Goal: Obtain resource: Obtain resource

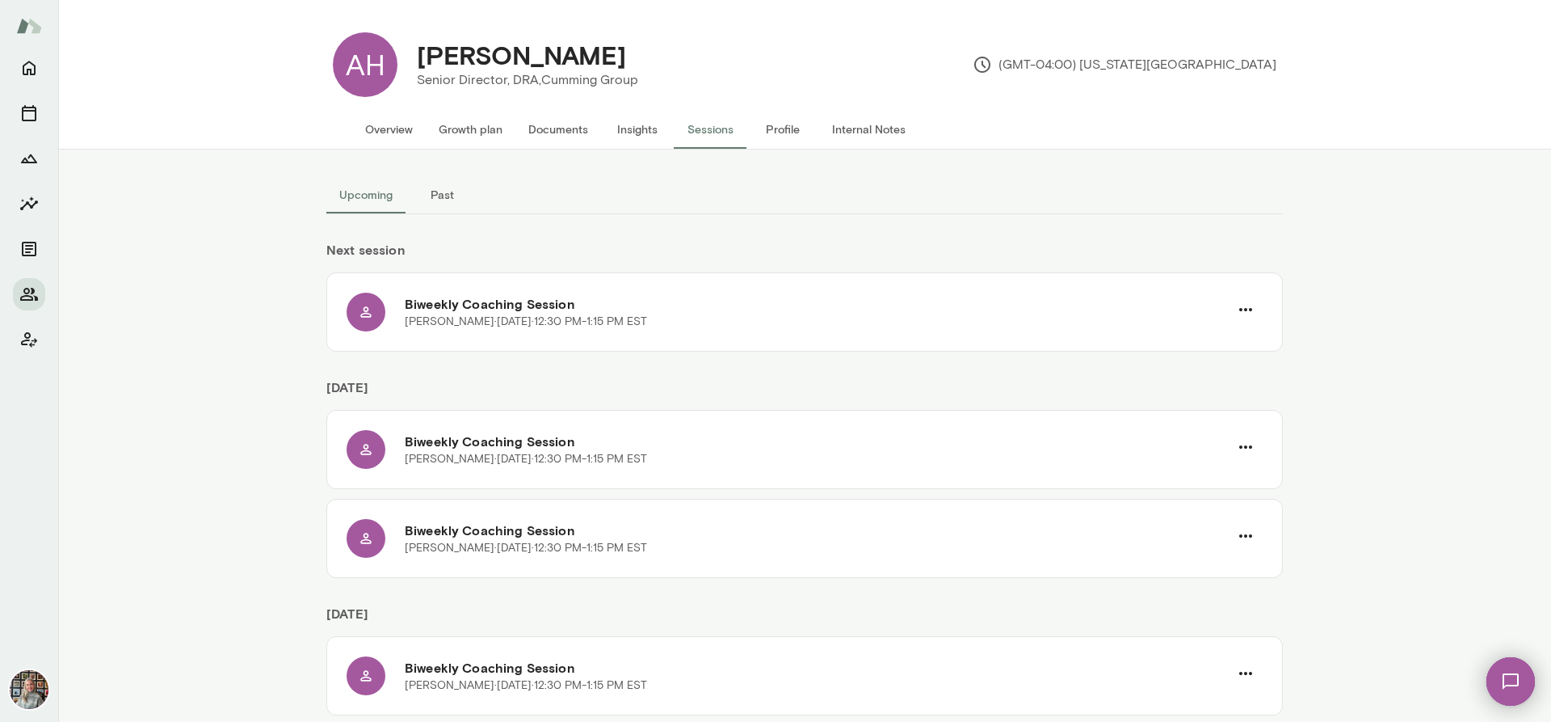
scroll to position [443, 0]
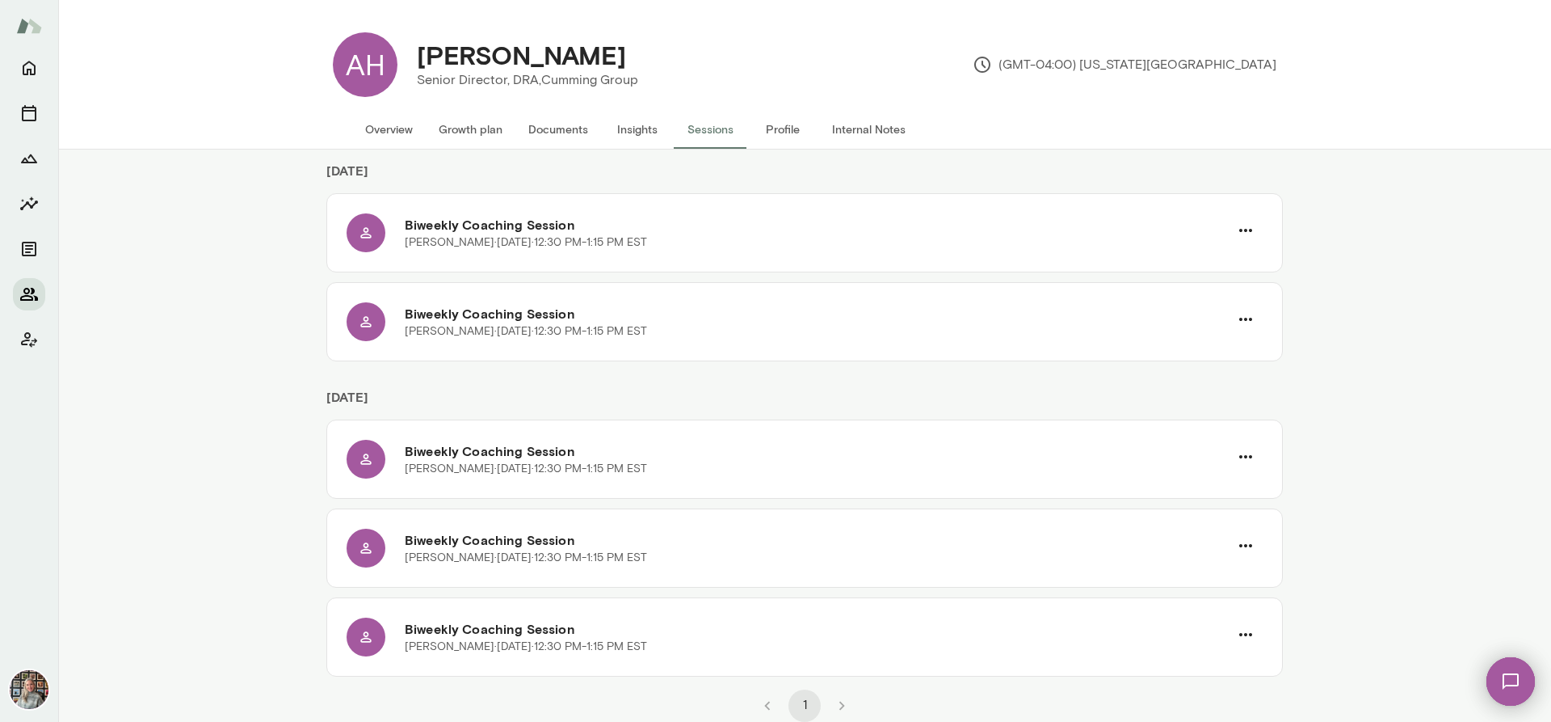
click at [28, 292] on icon "Members" at bounding box center [29, 294] width 18 height 13
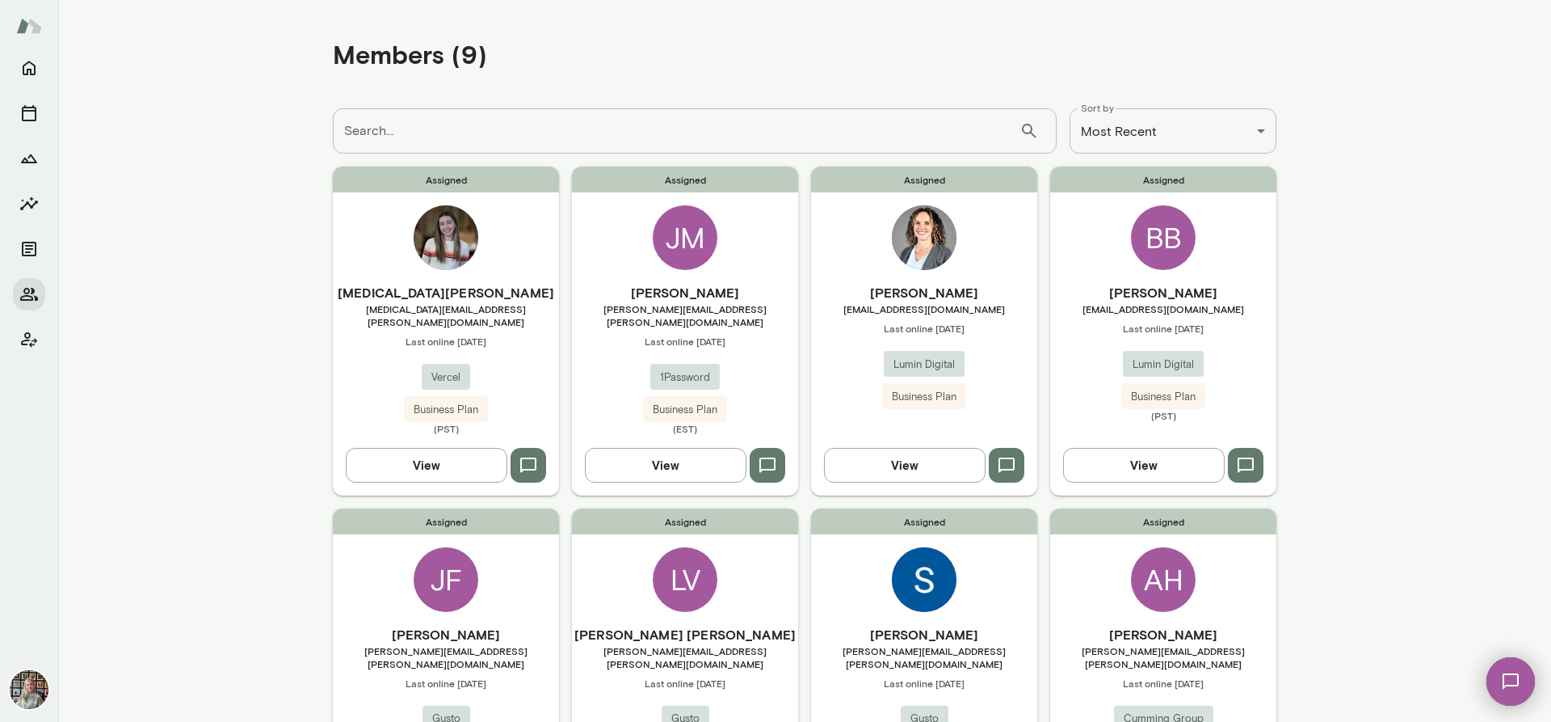
click at [709, 452] on button "View" at bounding box center [666, 465] width 162 height 34
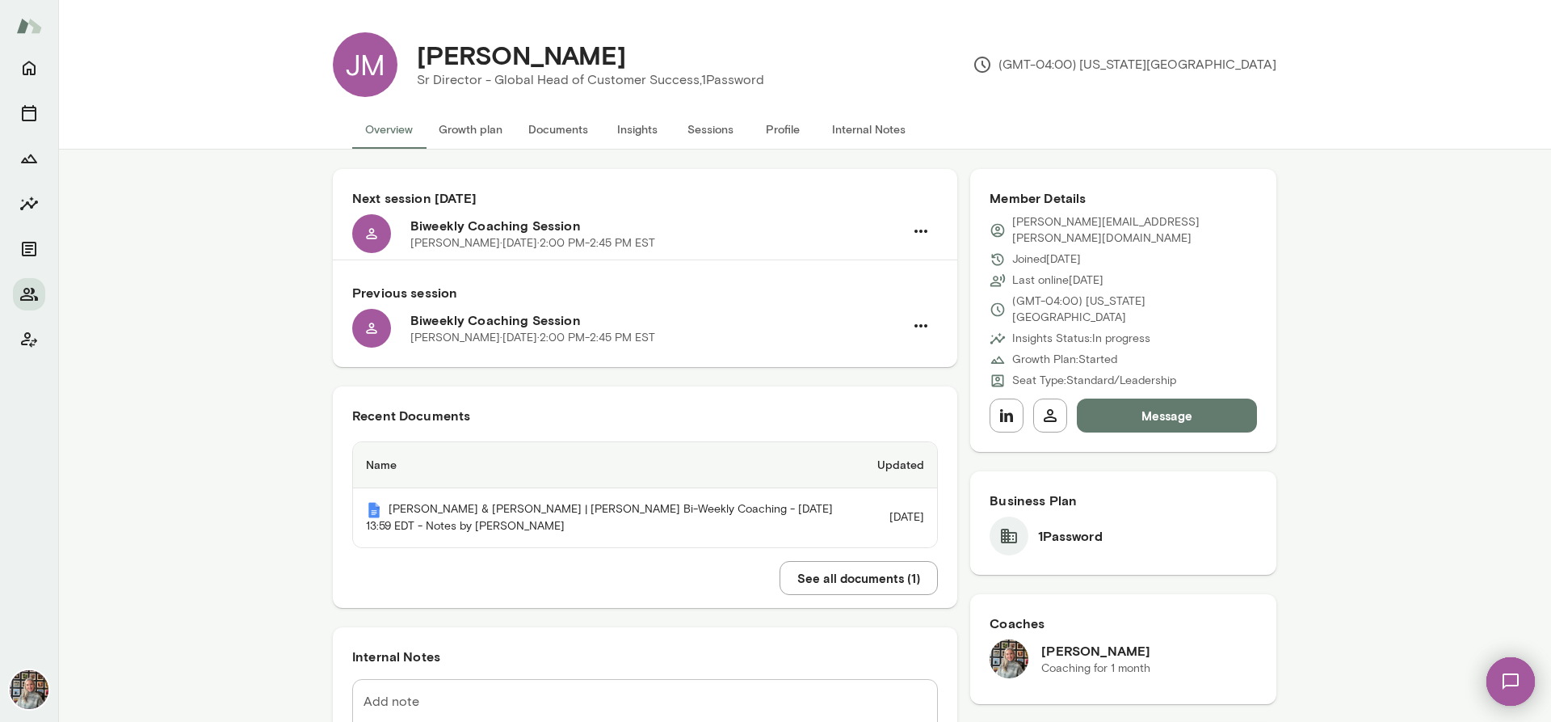
click at [706, 132] on button "Sessions" at bounding box center [710, 129] width 73 height 39
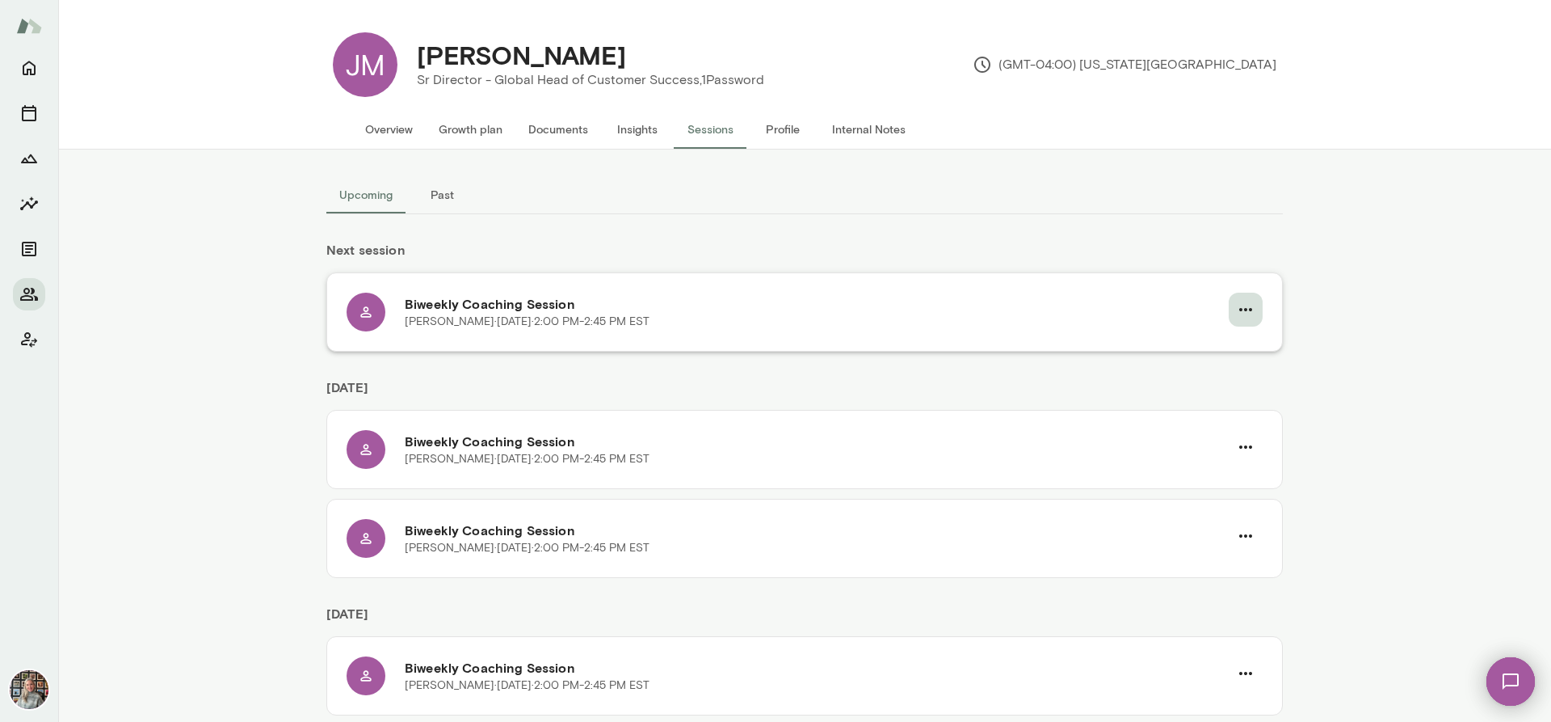
click at [1238, 309] on icon "button" at bounding box center [1245, 309] width 19 height 19
click at [1214, 350] on span "Reschedule" at bounding box center [1211, 347] width 69 height 19
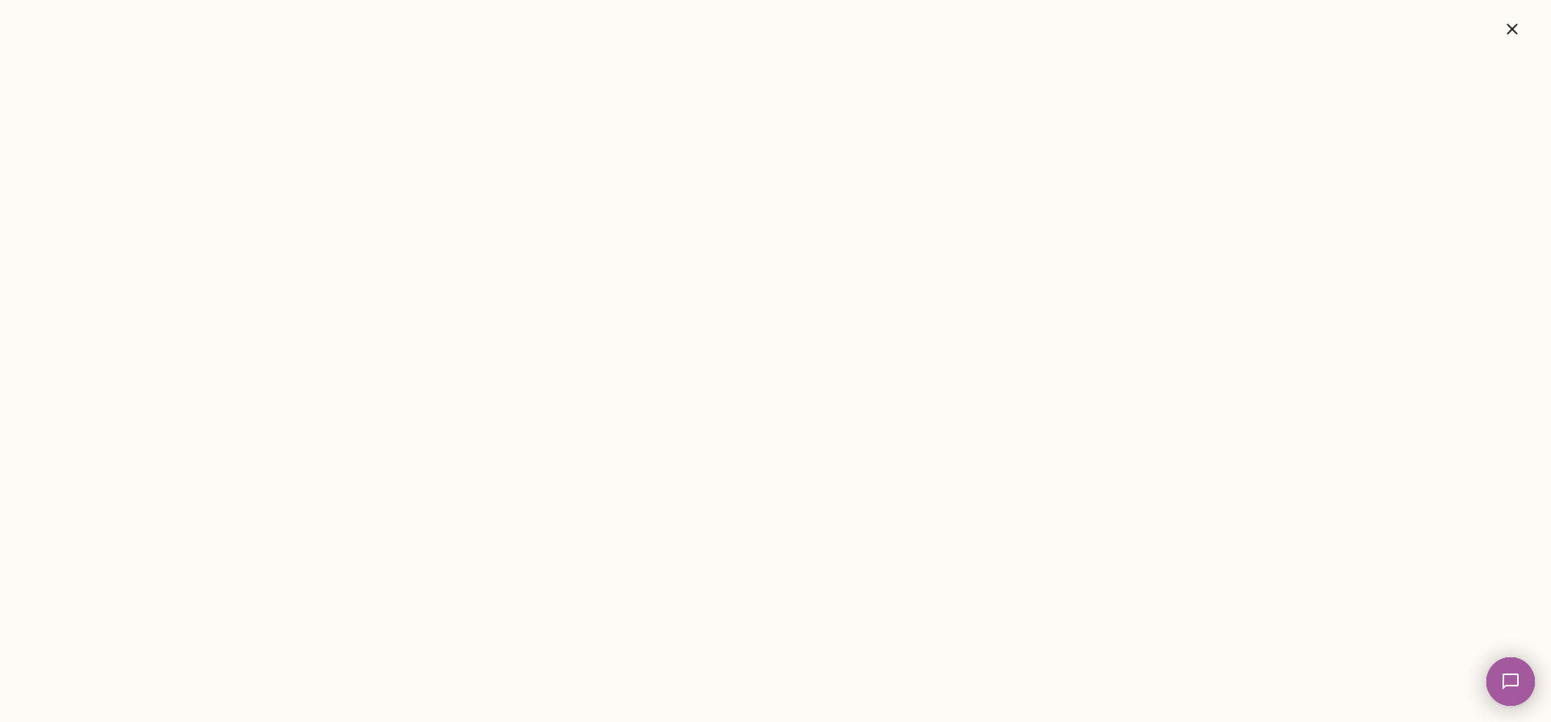
click at [1516, 27] on icon "button" at bounding box center [1512, 28] width 19 height 19
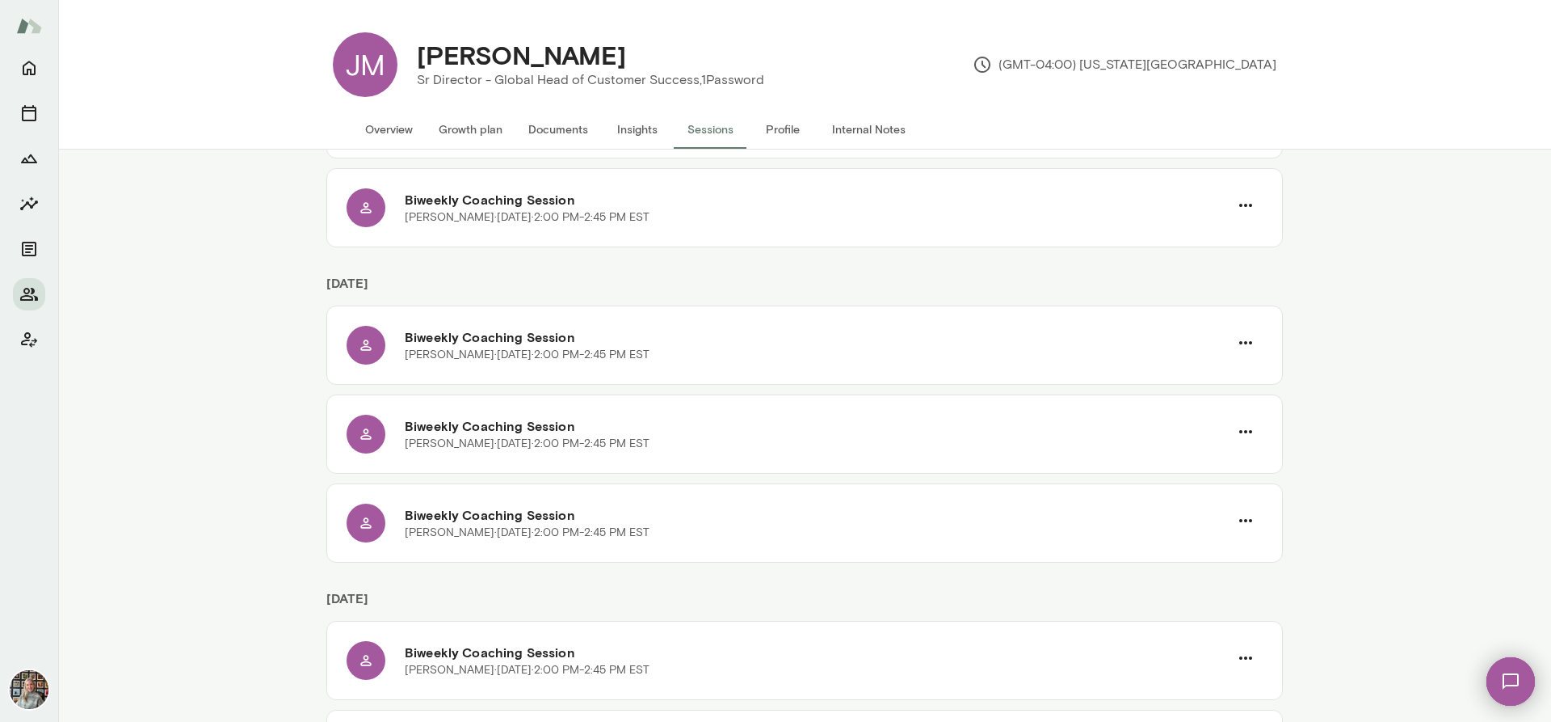
scroll to position [516, 0]
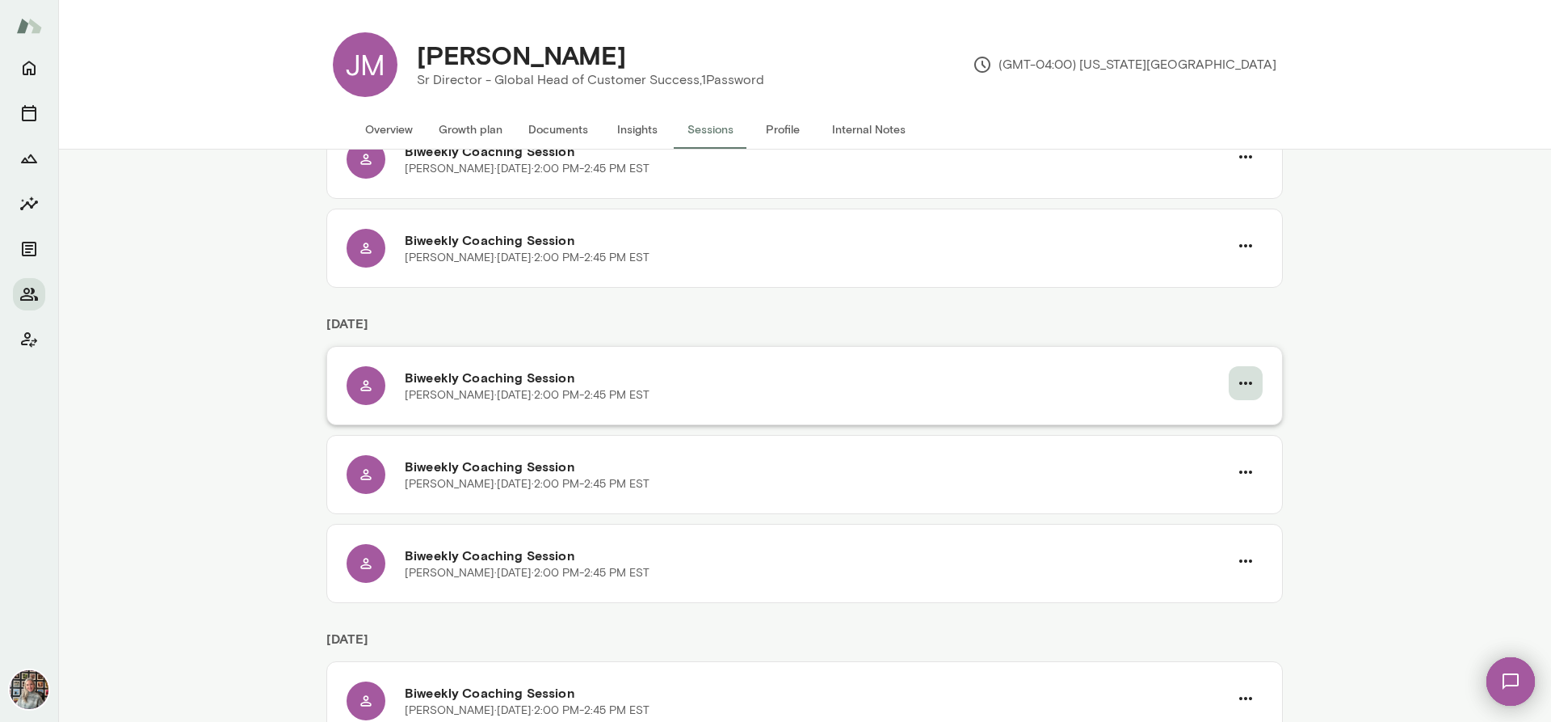
click at [1236, 389] on icon "button" at bounding box center [1245, 382] width 19 height 19
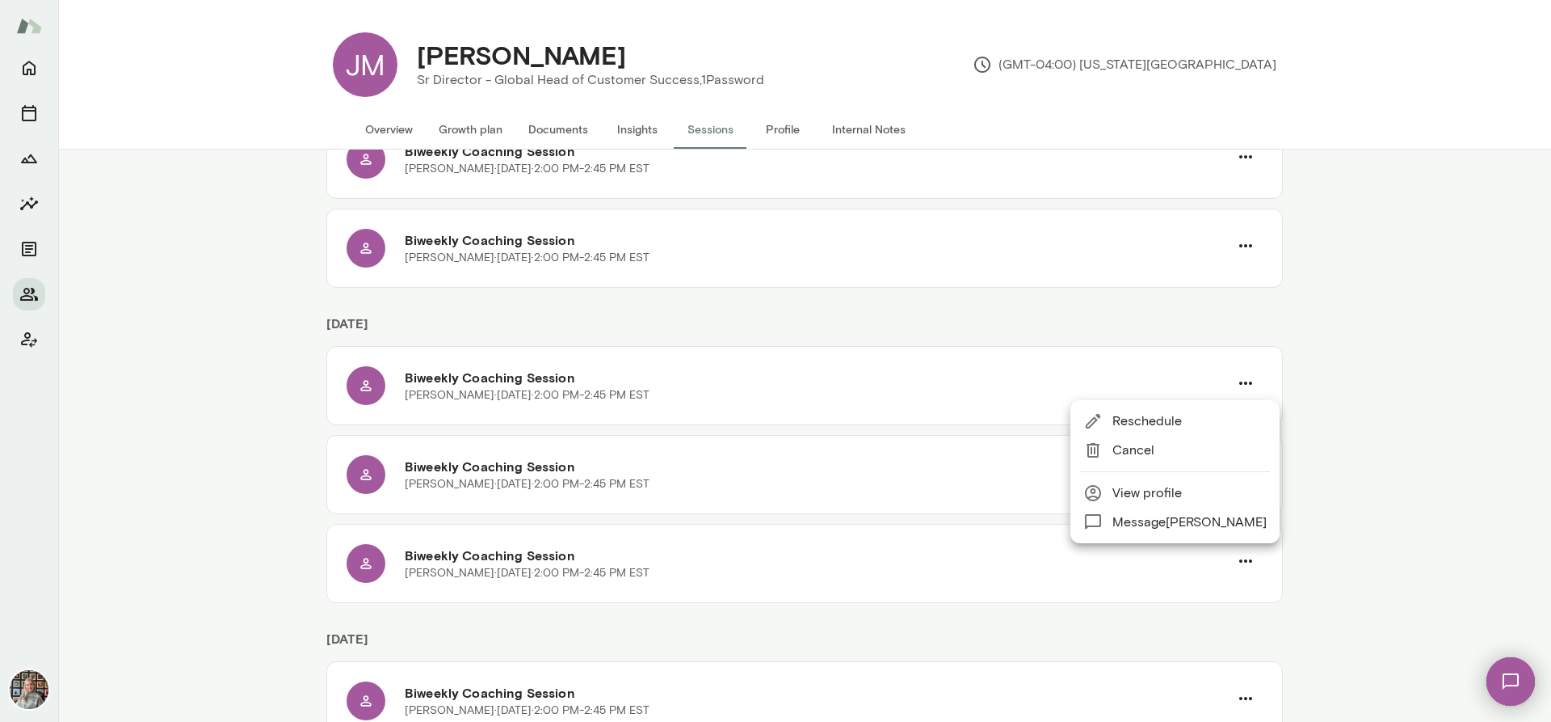
click at [1133, 420] on span "Reschedule" at bounding box center [1190, 420] width 154 height 19
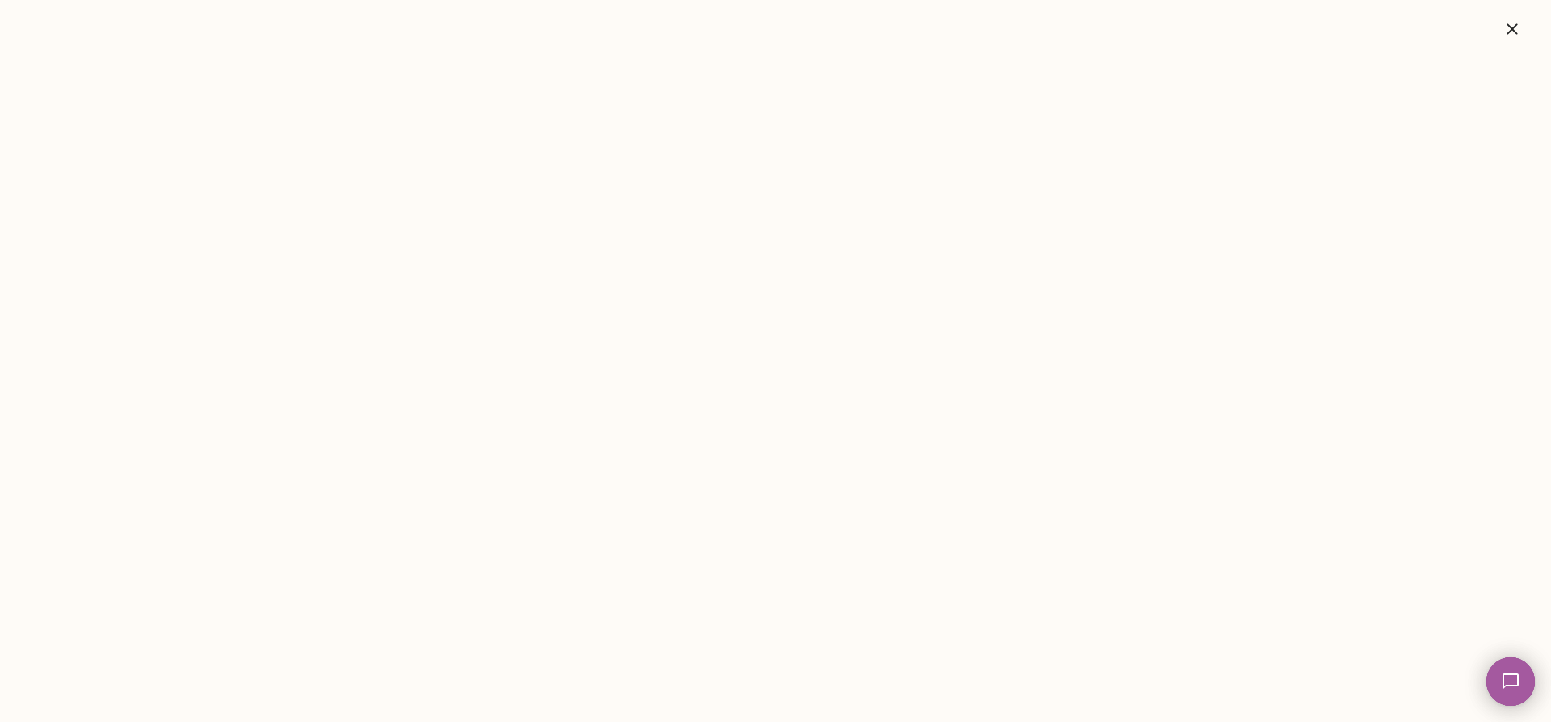
click at [1520, 27] on icon "button" at bounding box center [1512, 28] width 19 height 19
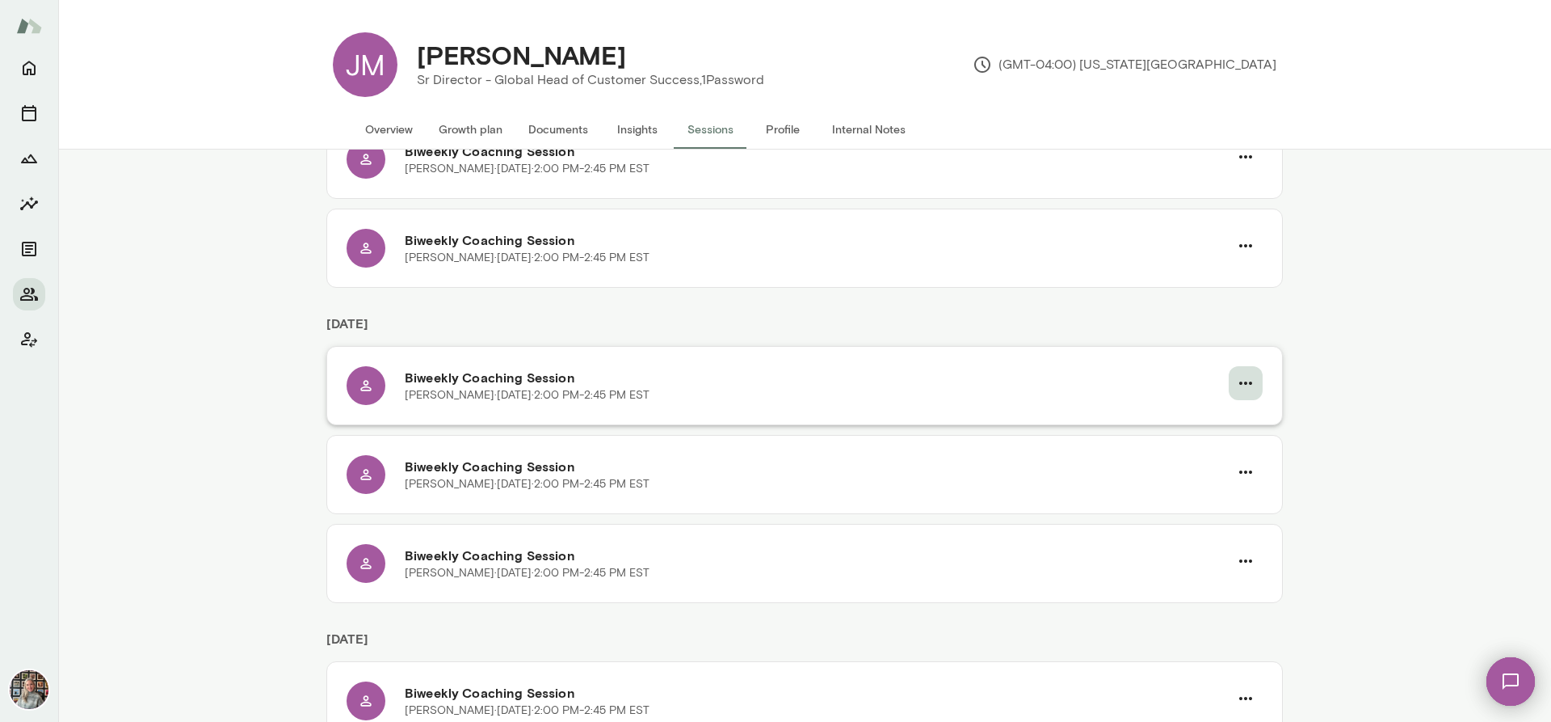
click at [1244, 379] on icon "button" at bounding box center [1245, 382] width 19 height 19
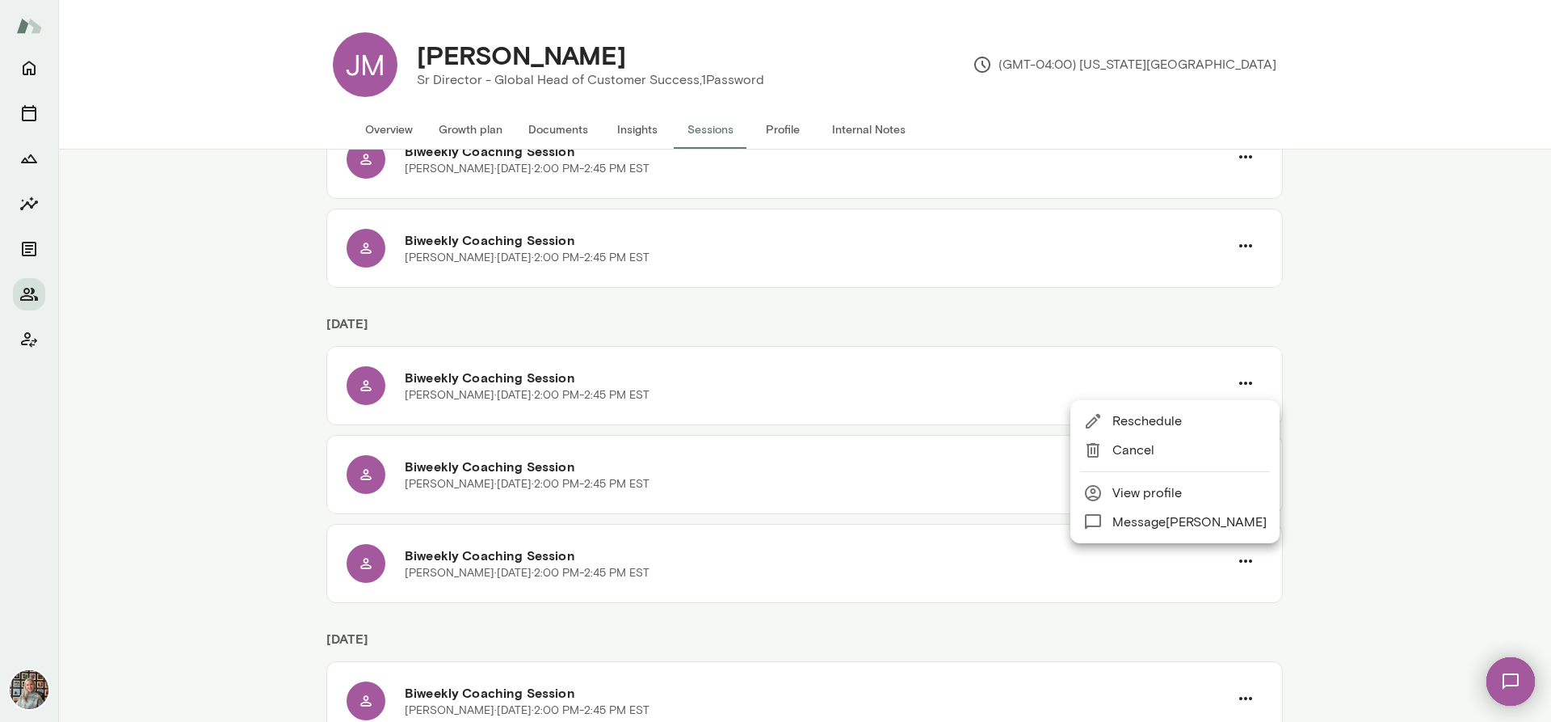
click at [1126, 420] on span "Reschedule" at bounding box center [1190, 420] width 154 height 19
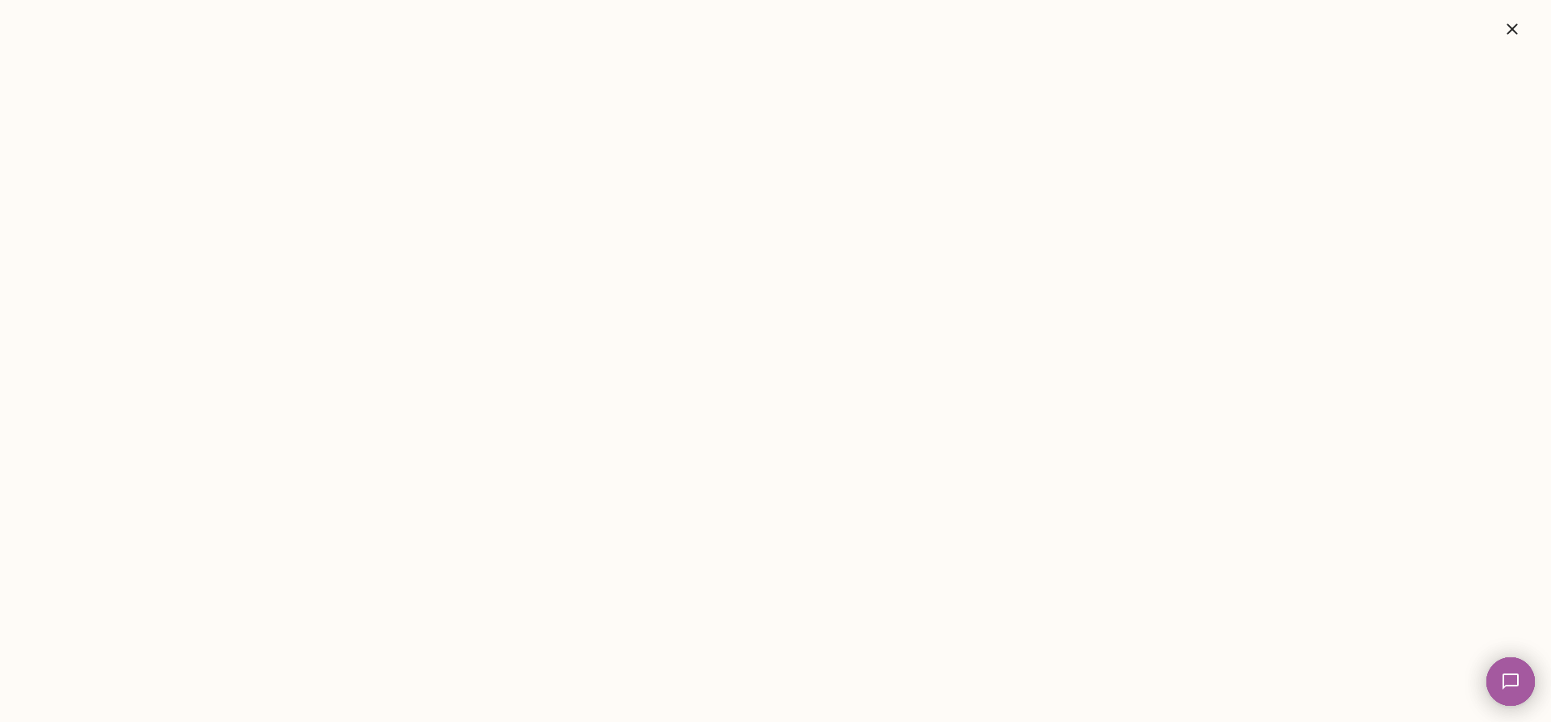
click at [1520, 30] on icon "button" at bounding box center [1512, 28] width 19 height 19
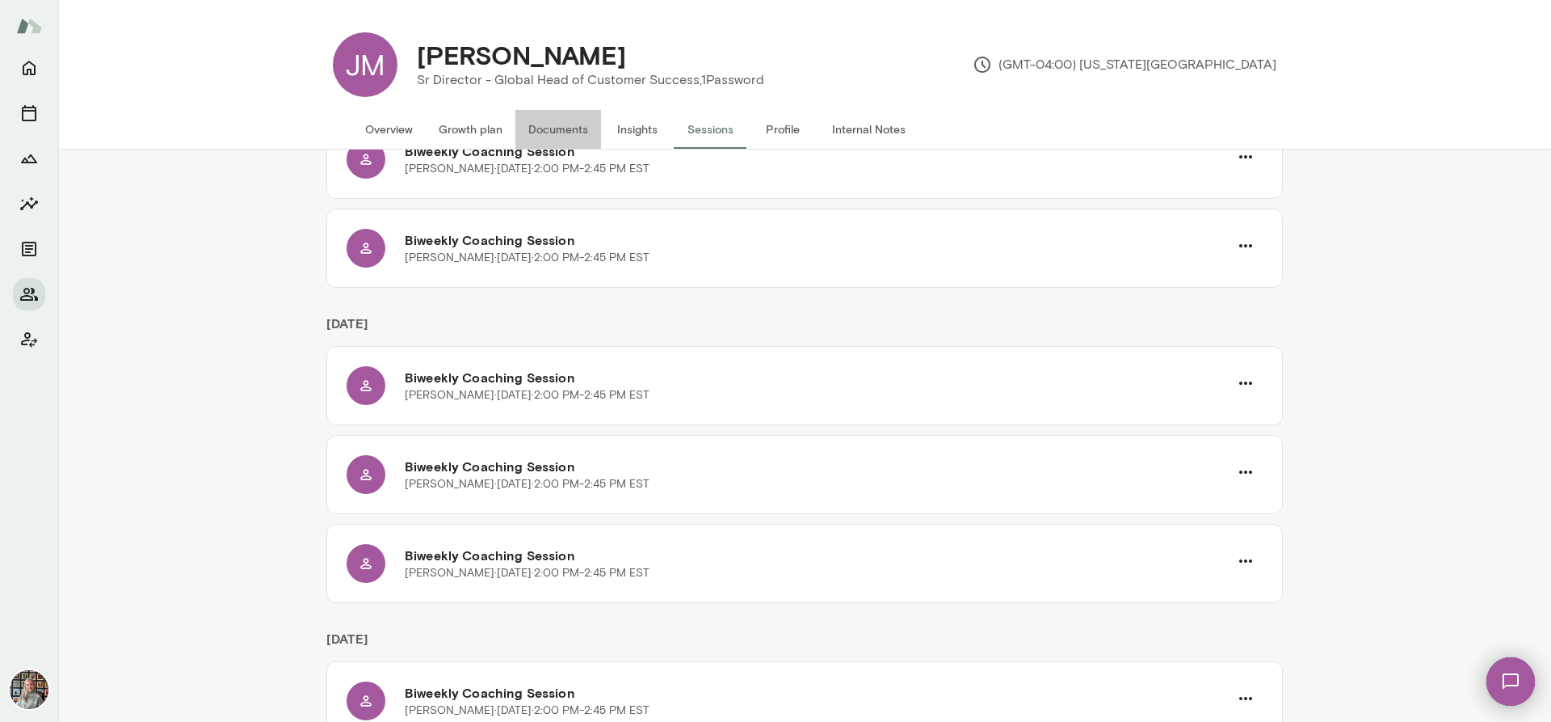
click at [560, 122] on button "Documents" at bounding box center [559, 129] width 86 height 39
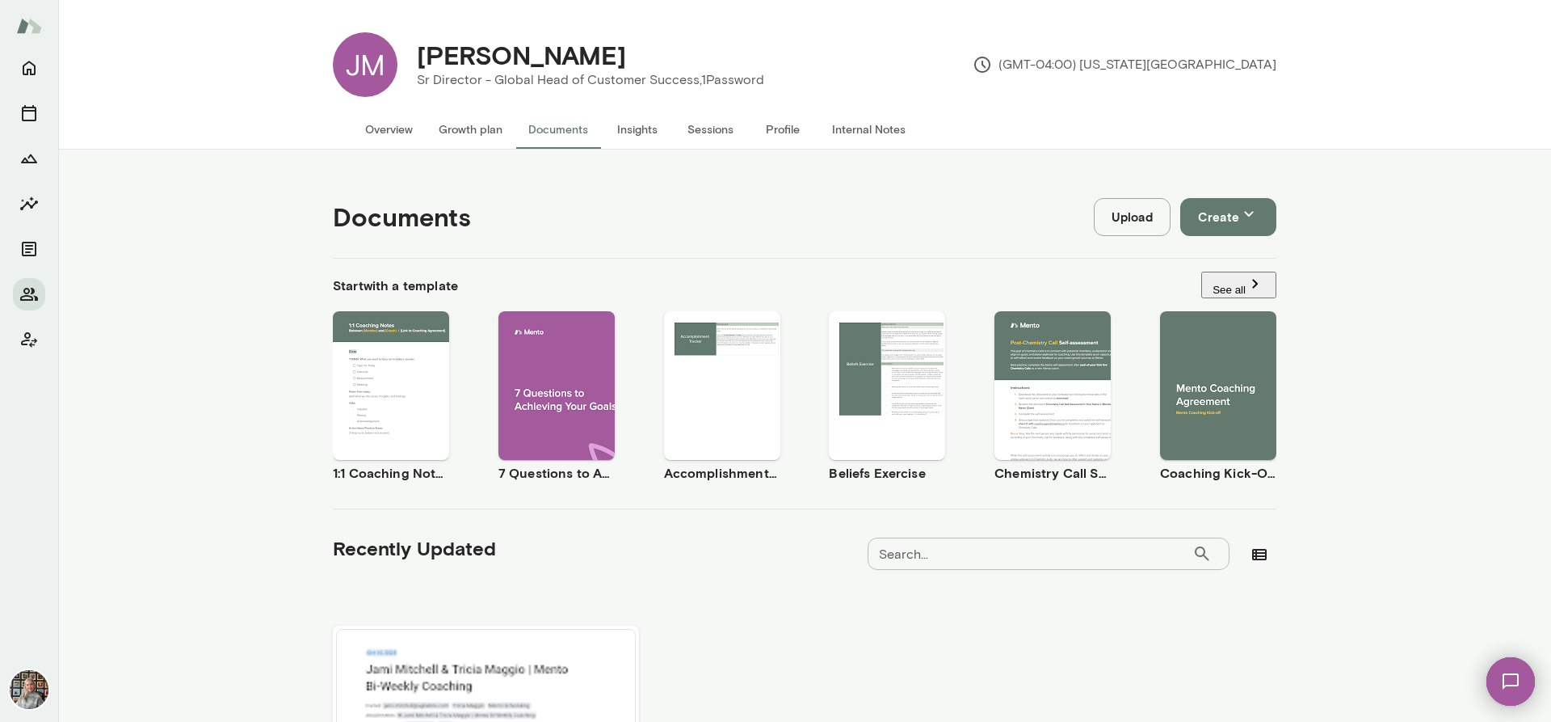
click at [1207, 335] on div "Use template Preview" at bounding box center [1218, 385] width 116 height 149
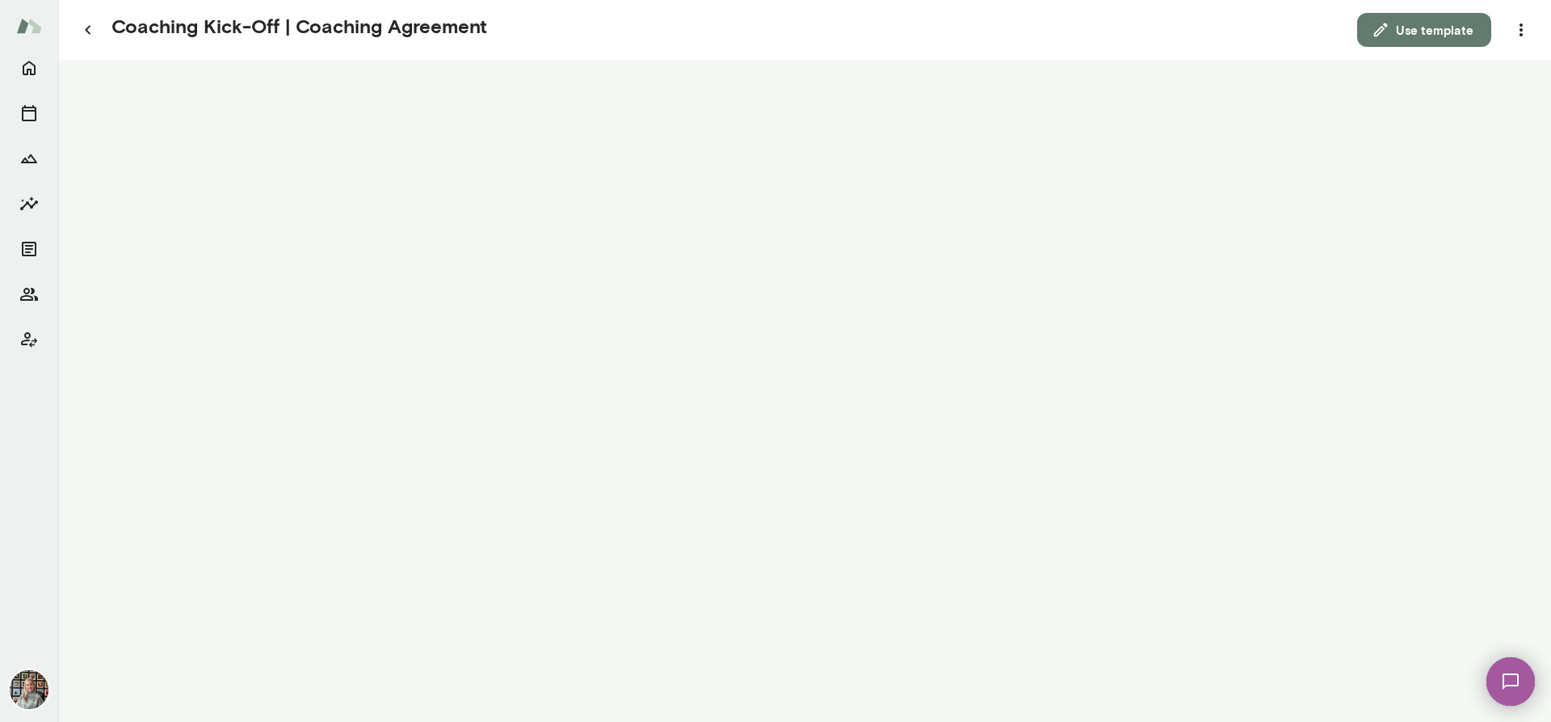
click at [1454, 25] on button "Use template" at bounding box center [1425, 30] width 134 height 34
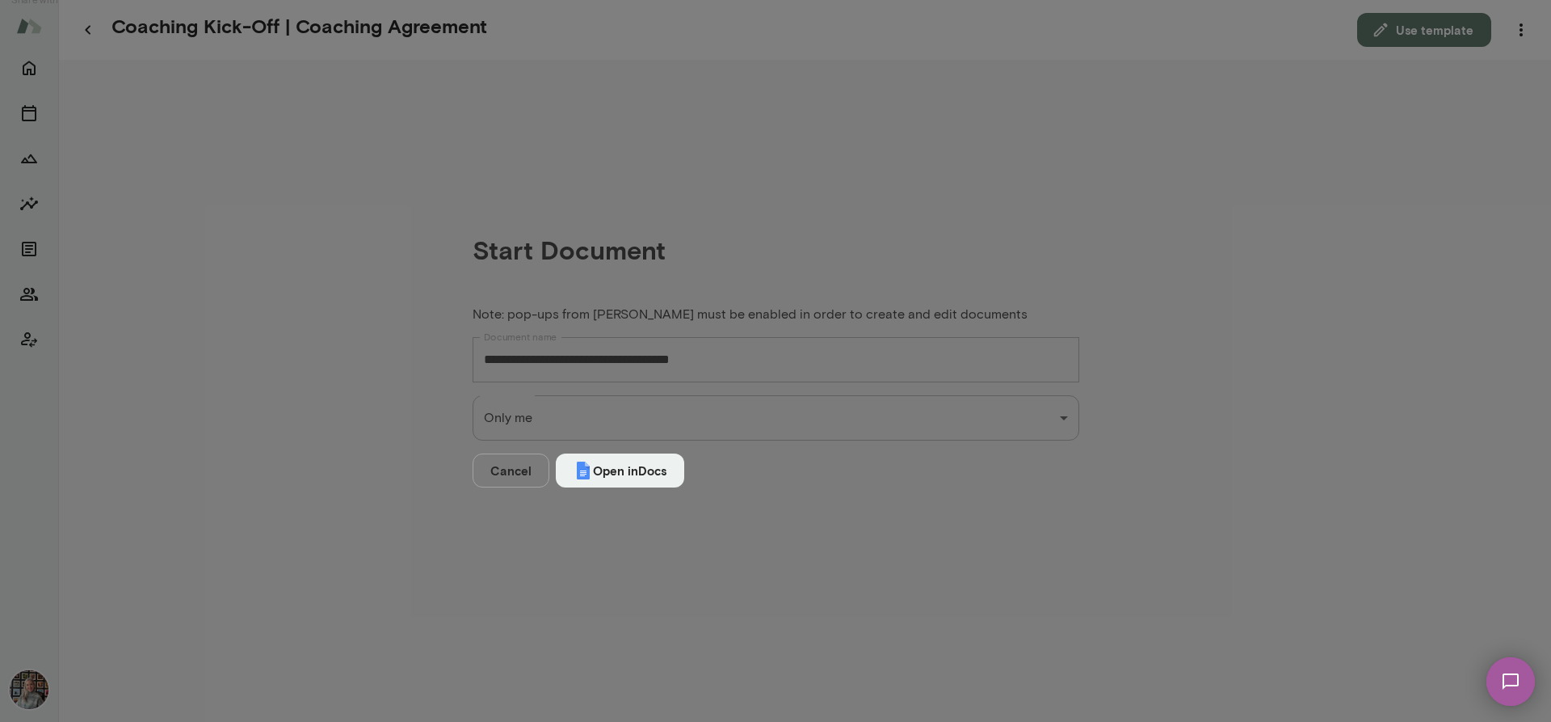
click at [851, 0] on div "**********" at bounding box center [775, 0] width 1551 height 0
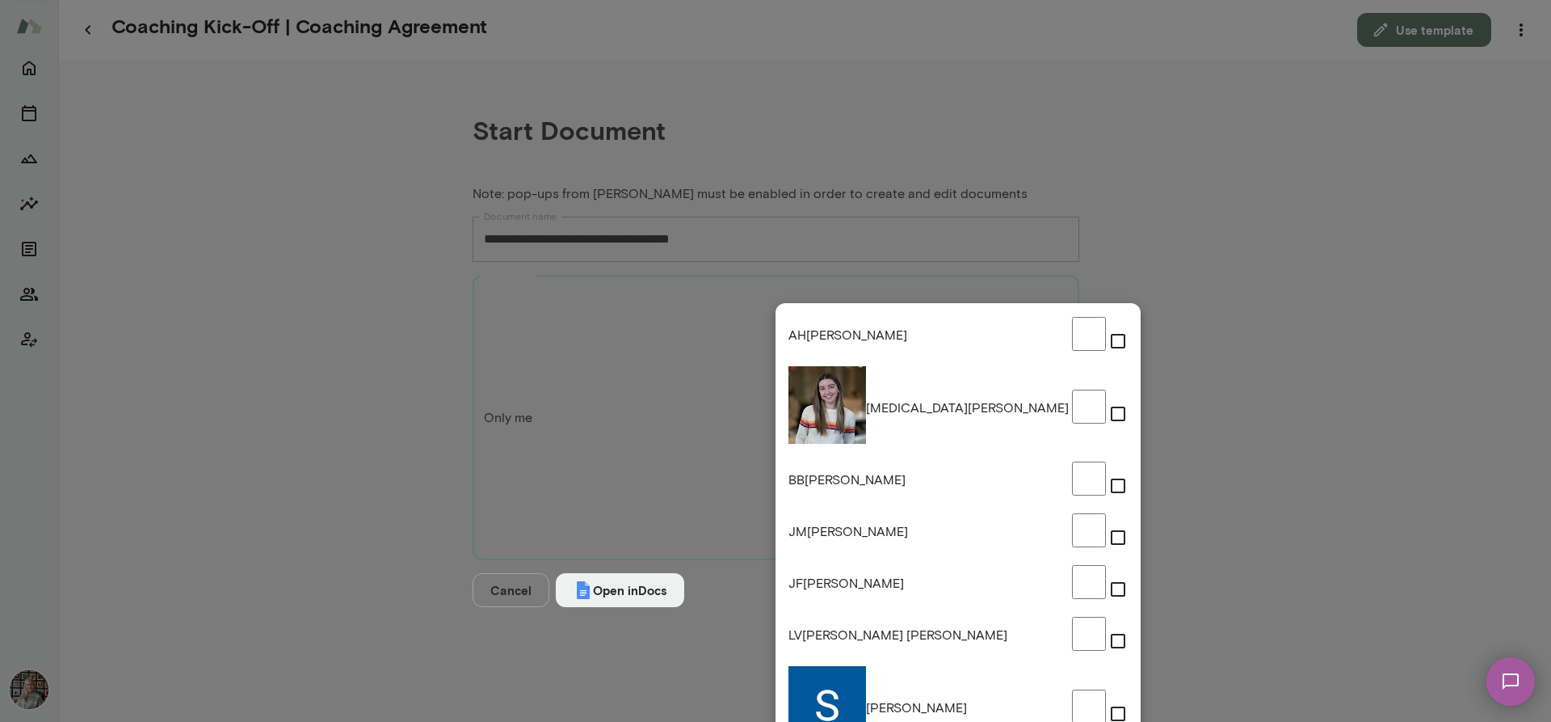
type input "**********"
click at [613, 407] on div at bounding box center [775, 361] width 1551 height 722
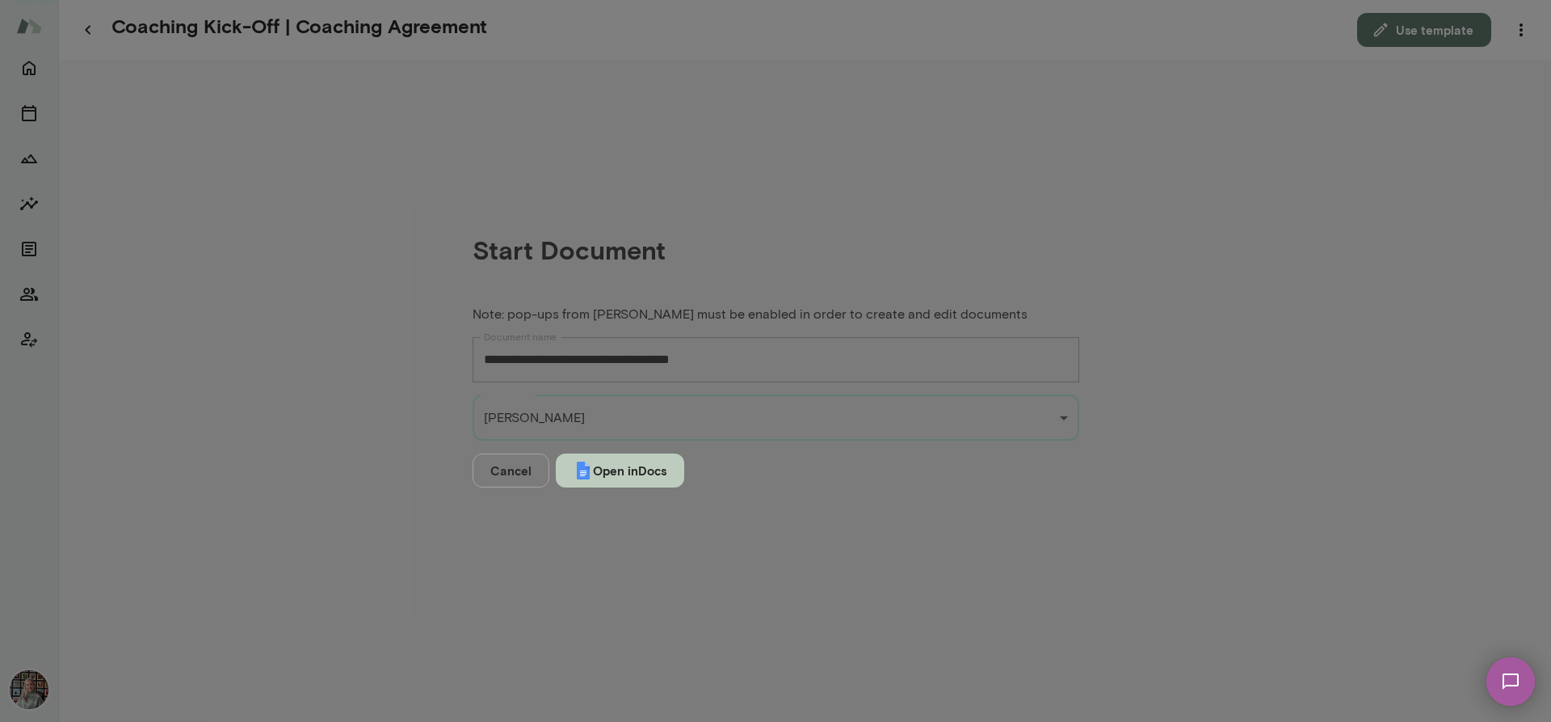
click at [684, 461] on button "Open in Docs" at bounding box center [620, 470] width 128 height 34
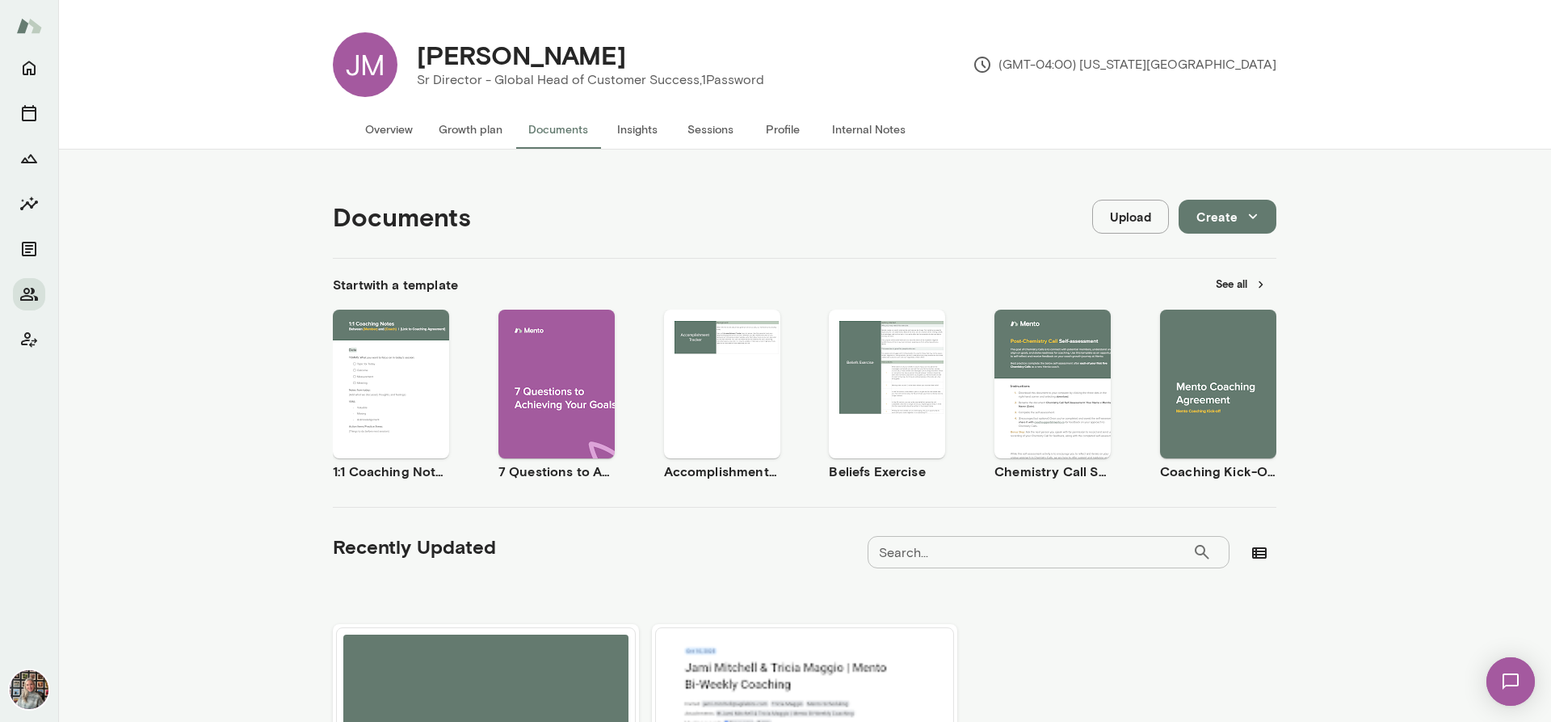
click at [474, 130] on button "Growth plan" at bounding box center [471, 129] width 90 height 39
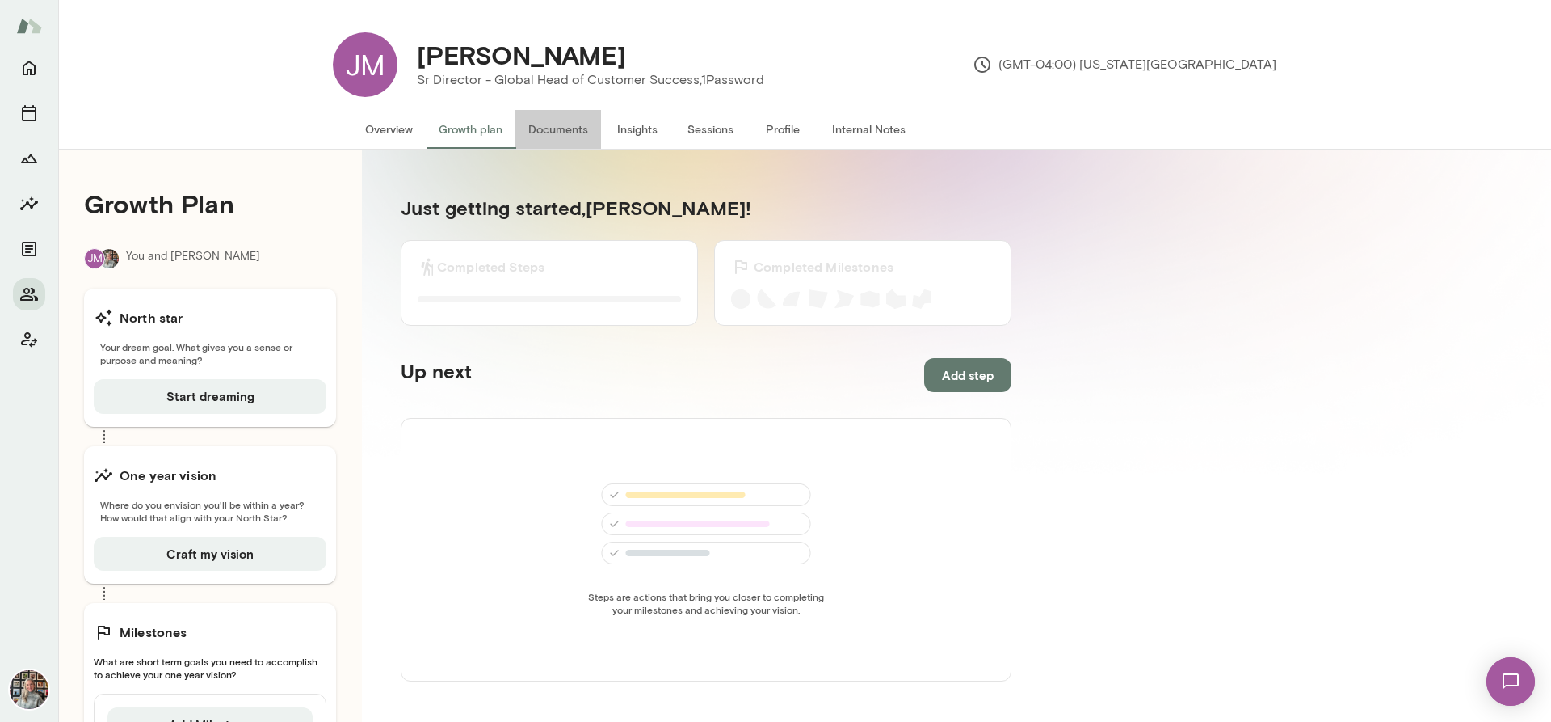
click at [537, 125] on button "Documents" at bounding box center [559, 129] width 86 height 39
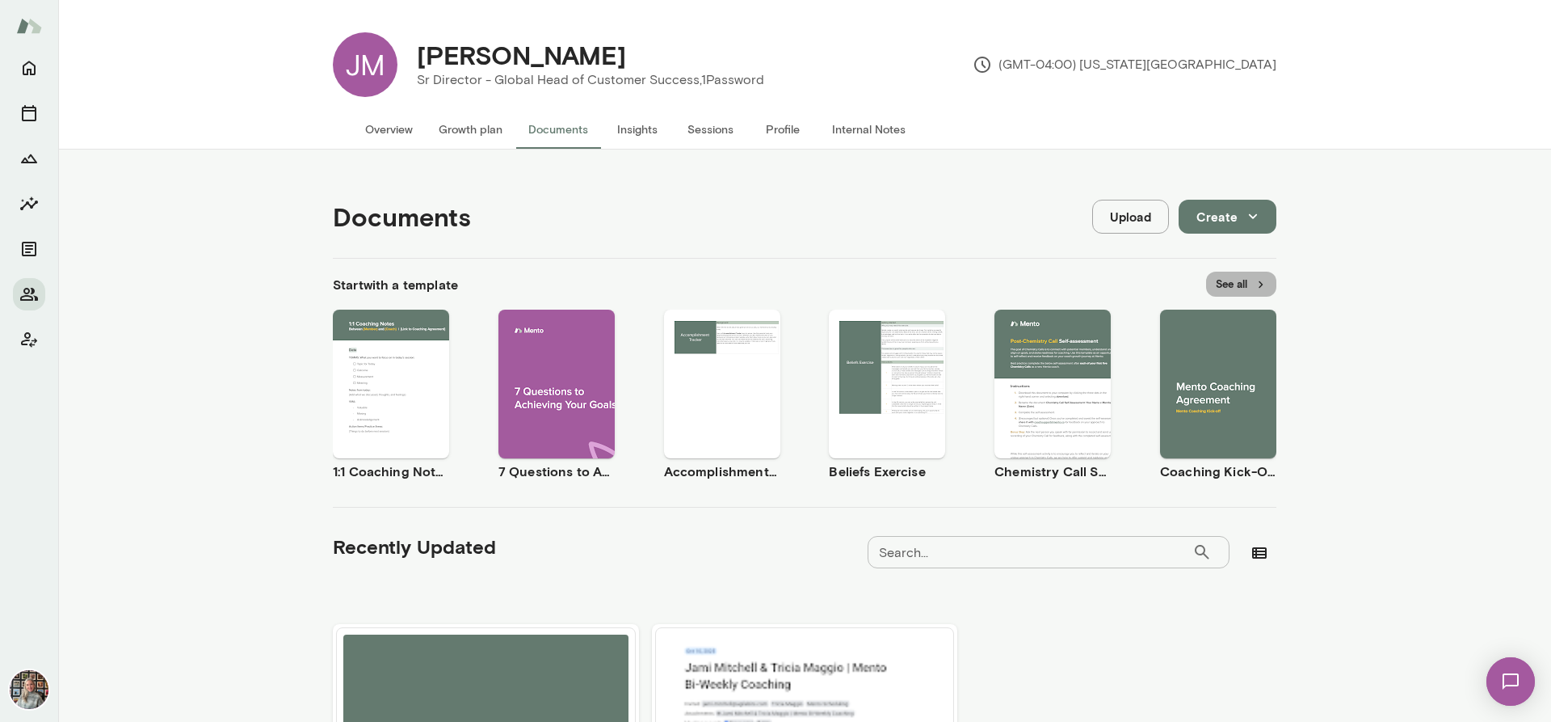
click at [1247, 284] on button "See all" at bounding box center [1241, 284] width 70 height 25
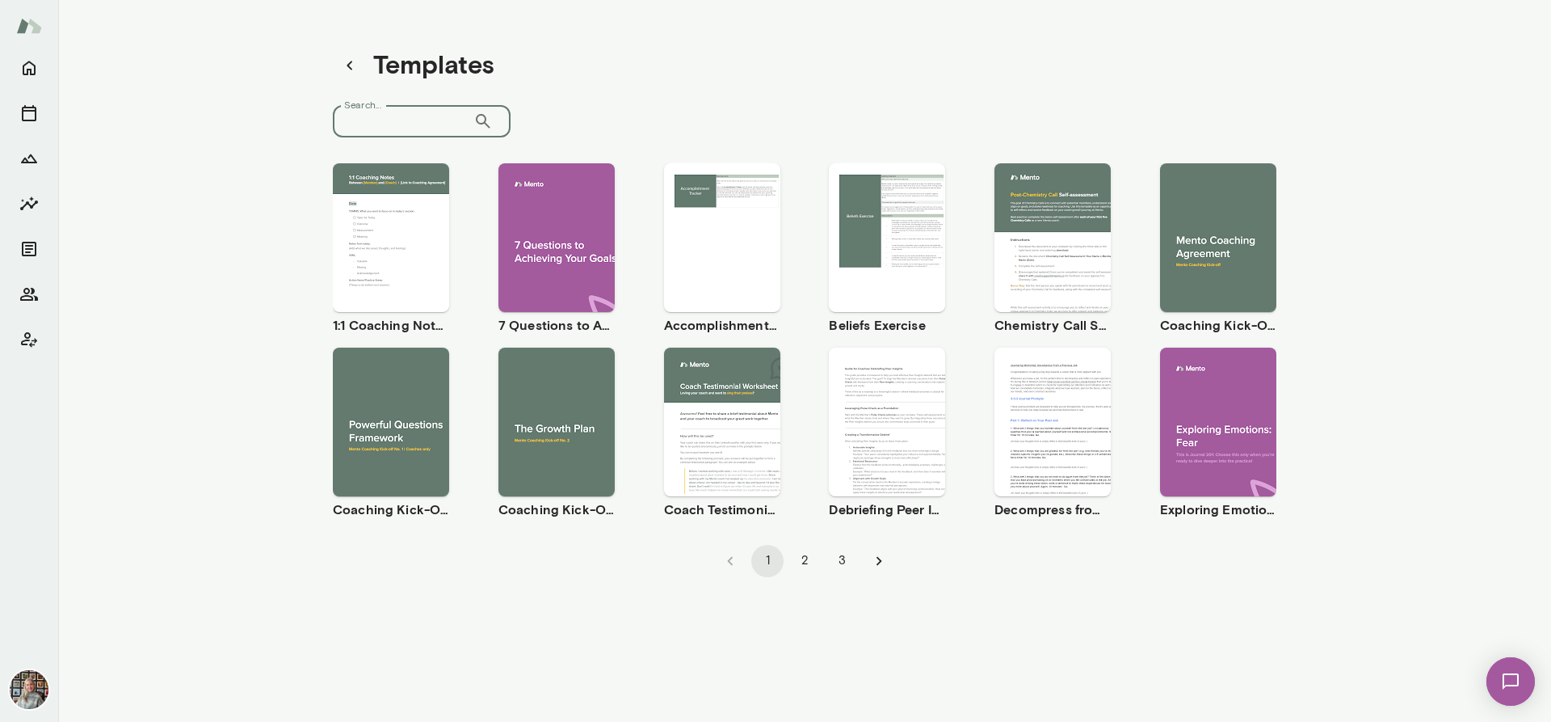
click at [421, 117] on input "Search..." at bounding box center [403, 121] width 141 height 32
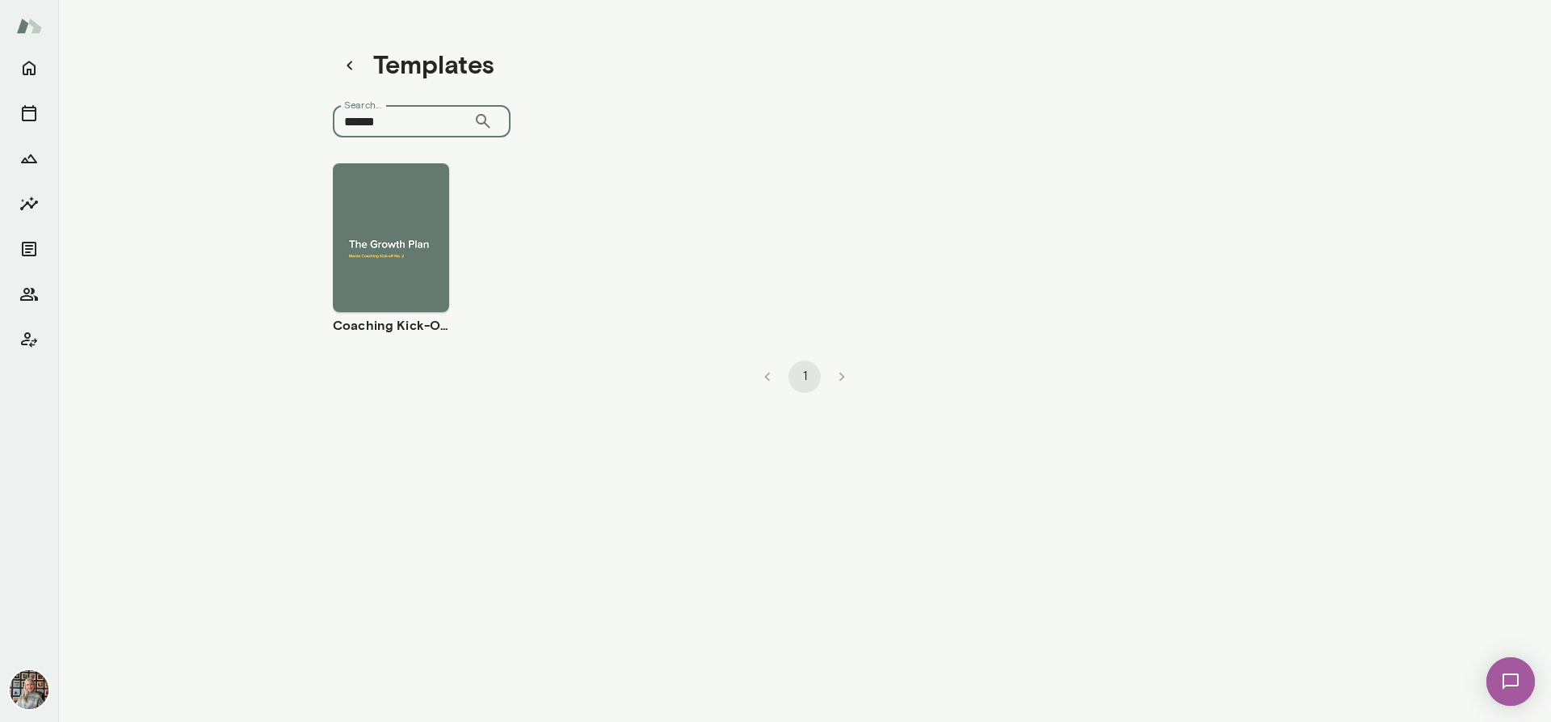
type input "******"
click at [382, 171] on div "Use template Preview" at bounding box center [391, 237] width 116 height 149
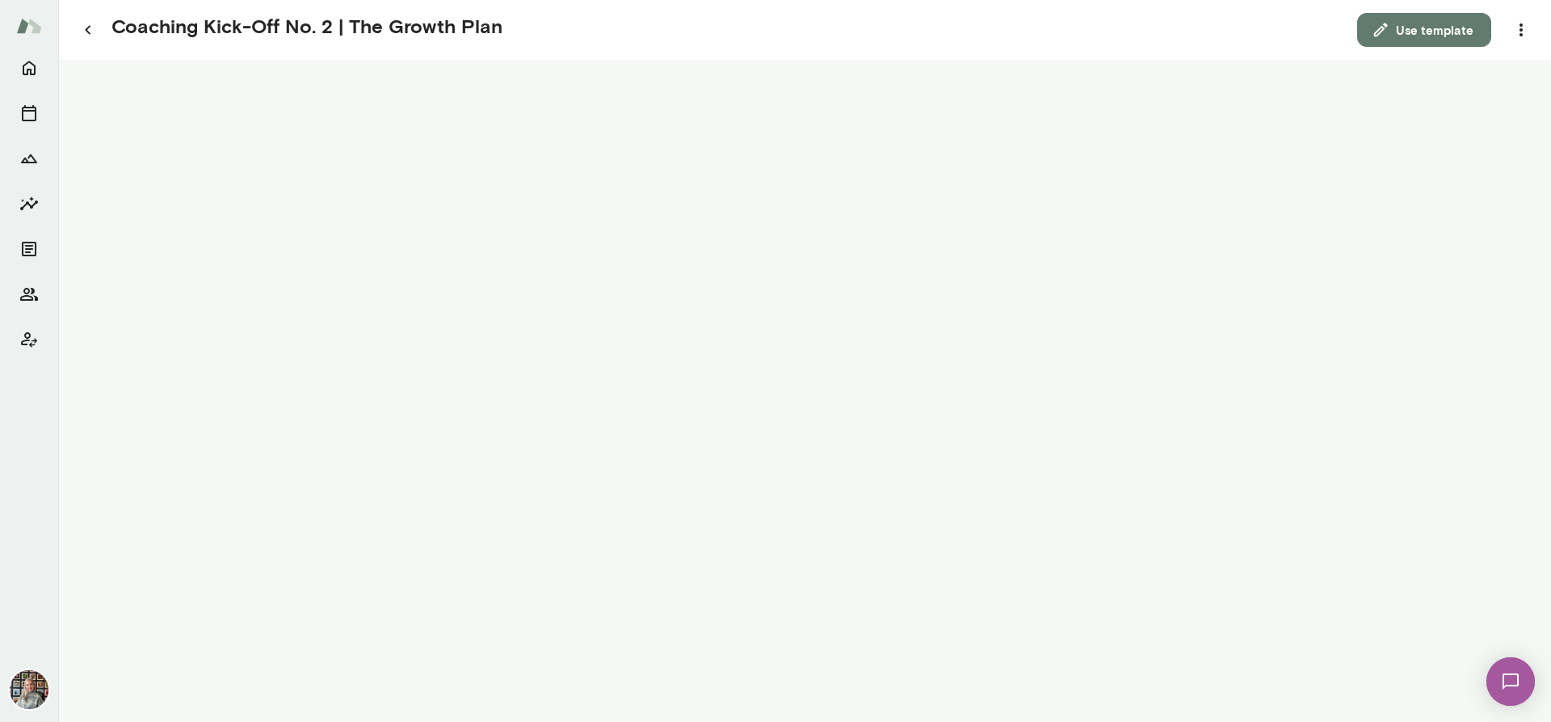
click at [1450, 31] on button "Use template" at bounding box center [1425, 30] width 134 height 34
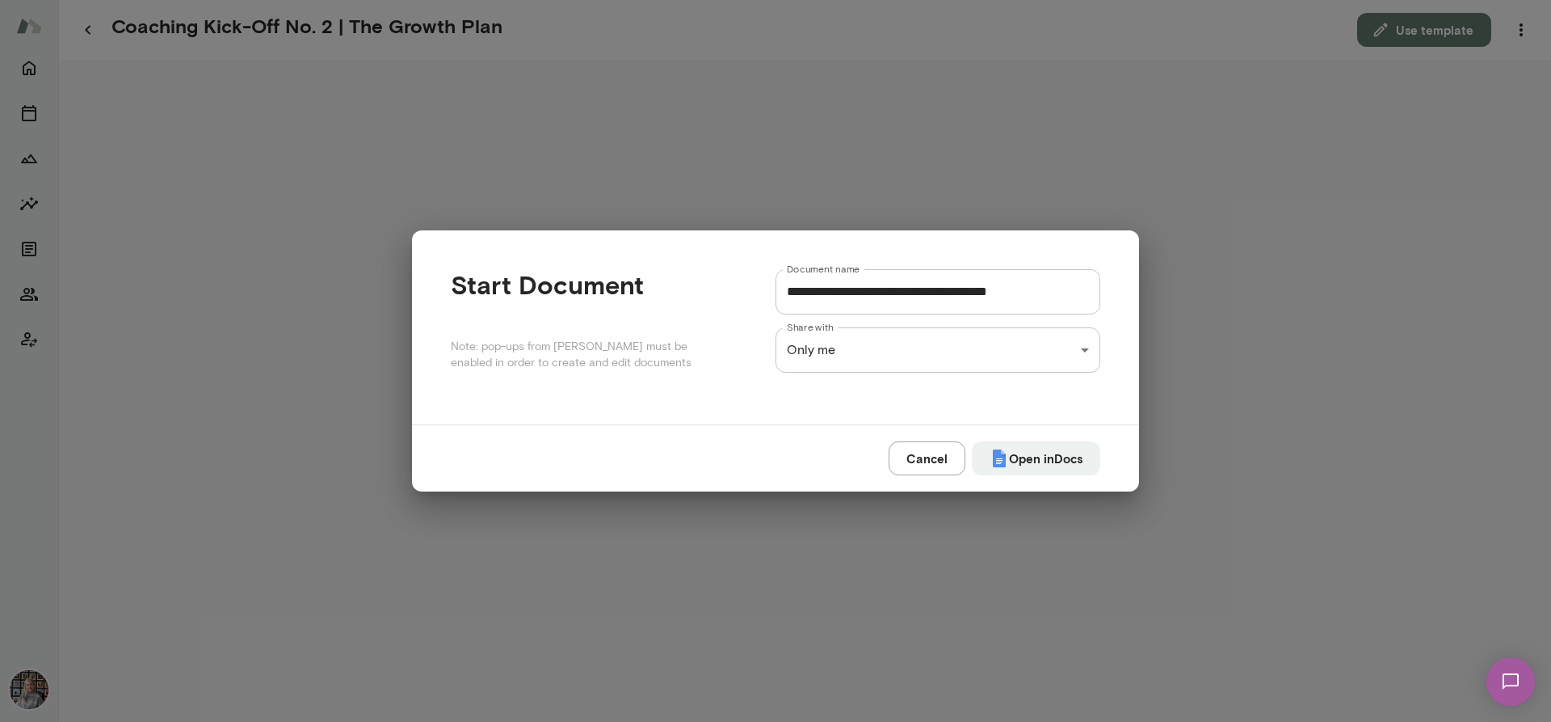
click at [953, 0] on div "**********" at bounding box center [775, 0] width 1551 height 0
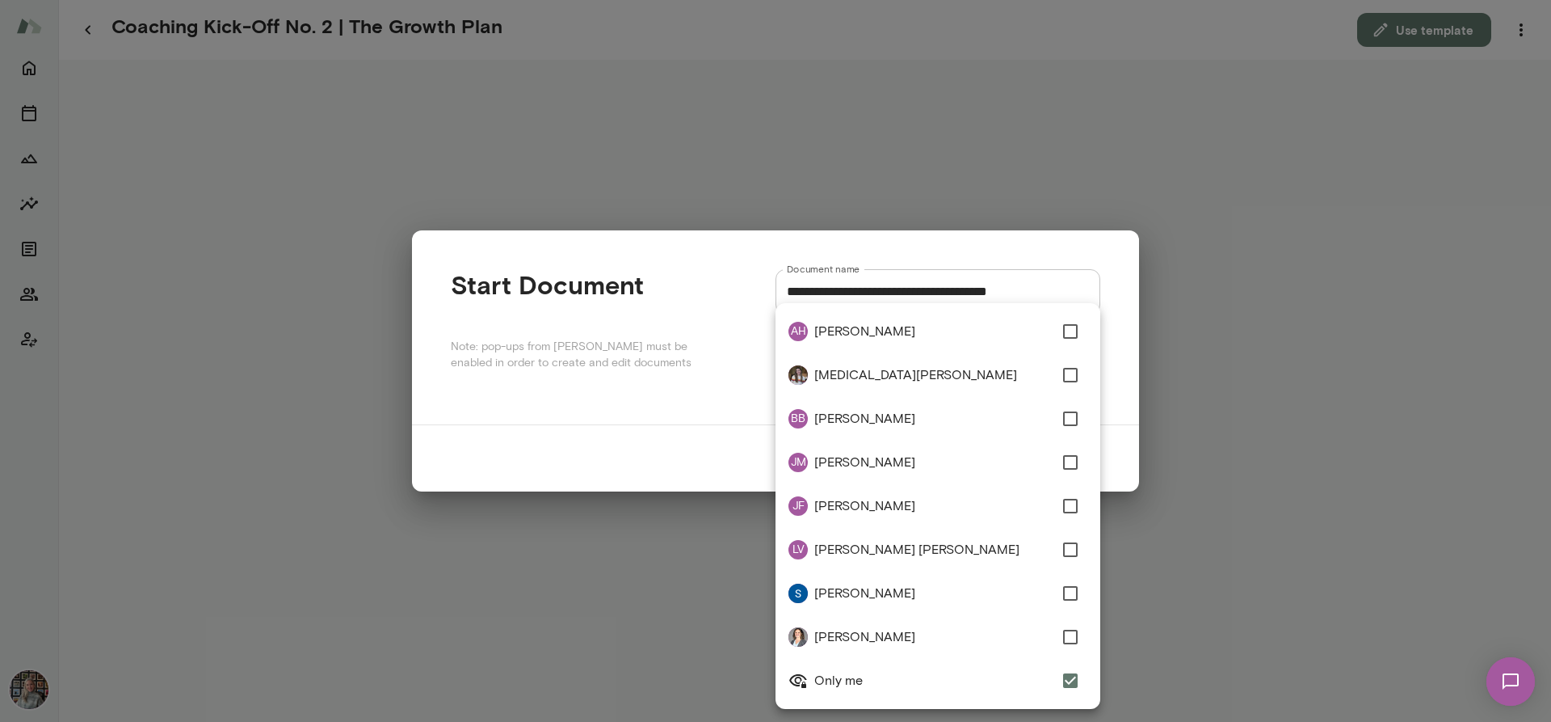
type input "**********"
click at [637, 375] on div at bounding box center [775, 361] width 1551 height 722
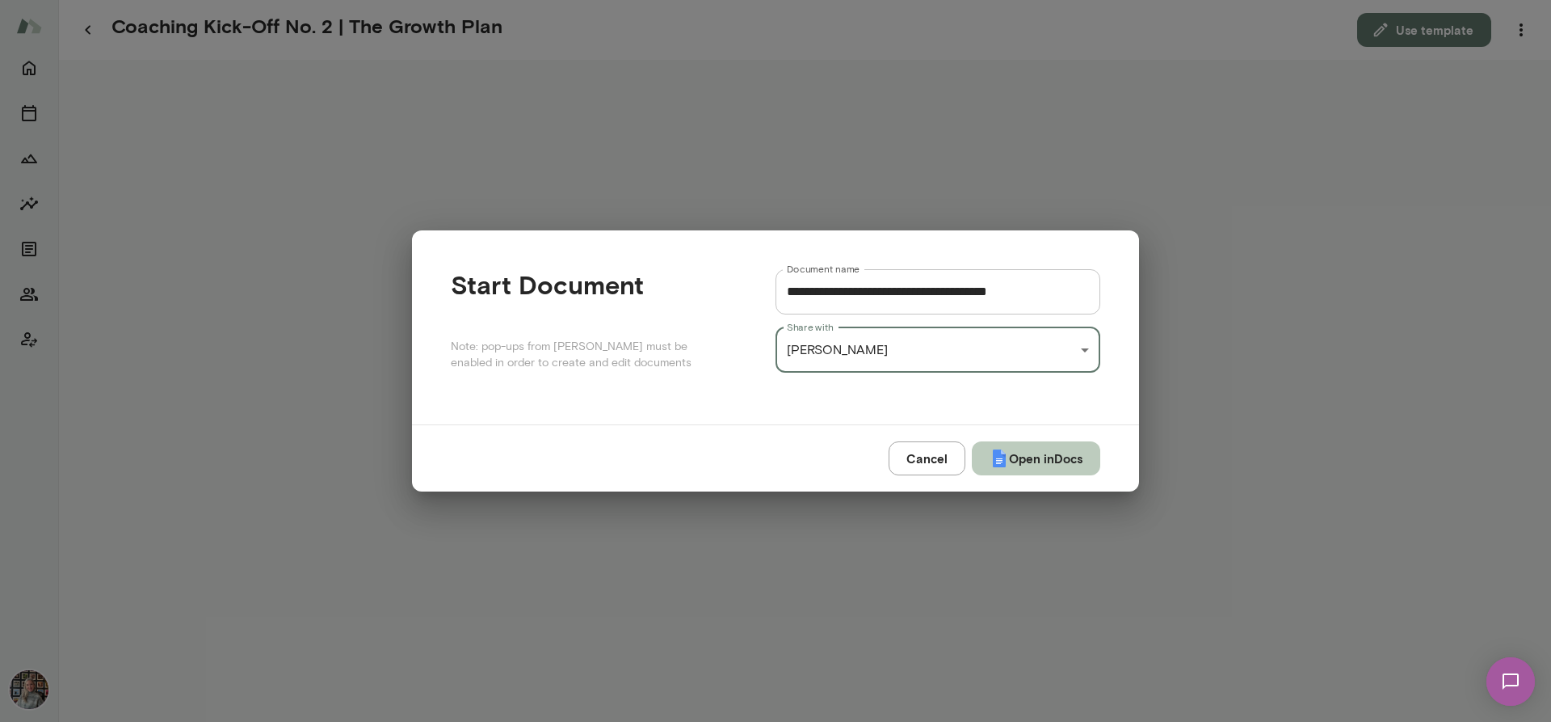
click at [1057, 457] on button "Open in Docs" at bounding box center [1036, 458] width 128 height 34
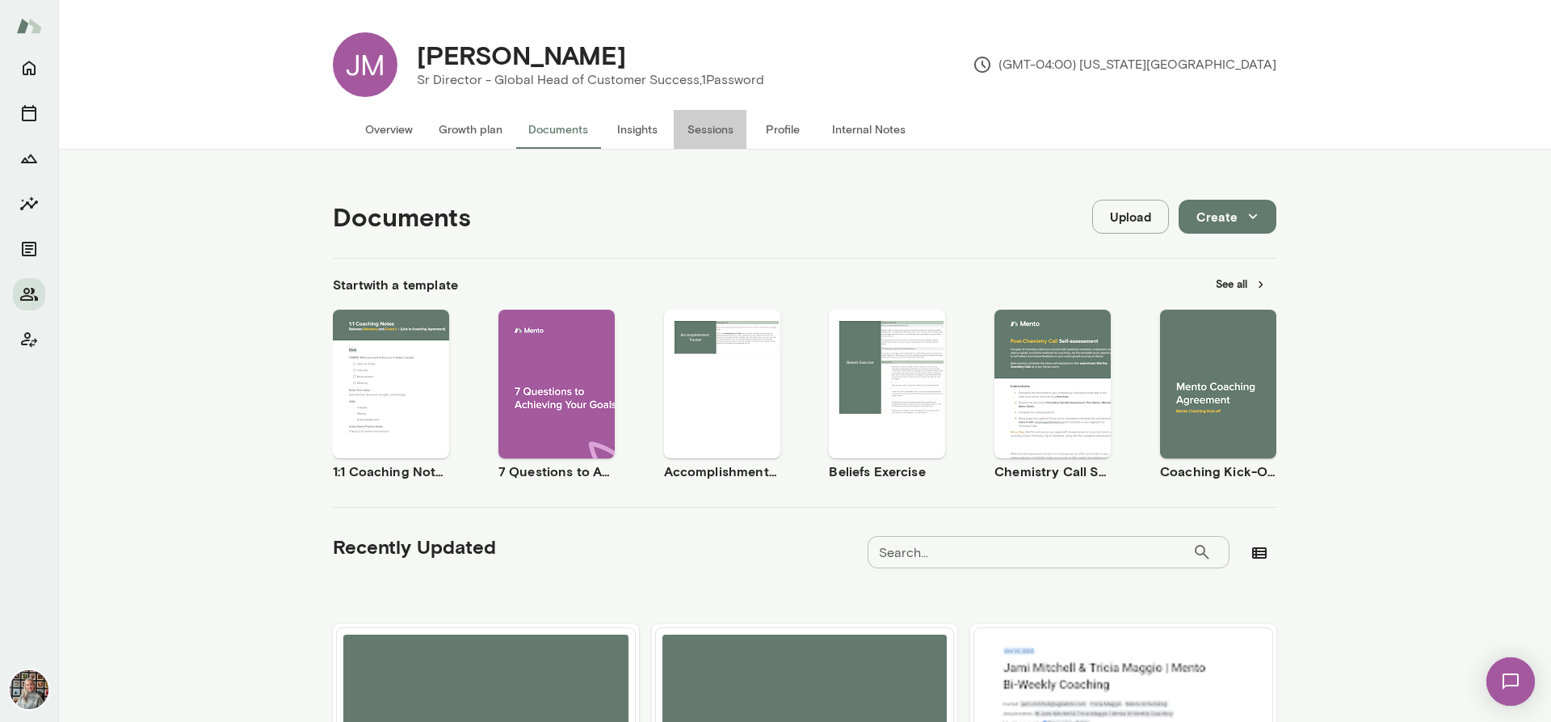
click at [715, 120] on button "Sessions" at bounding box center [710, 129] width 73 height 39
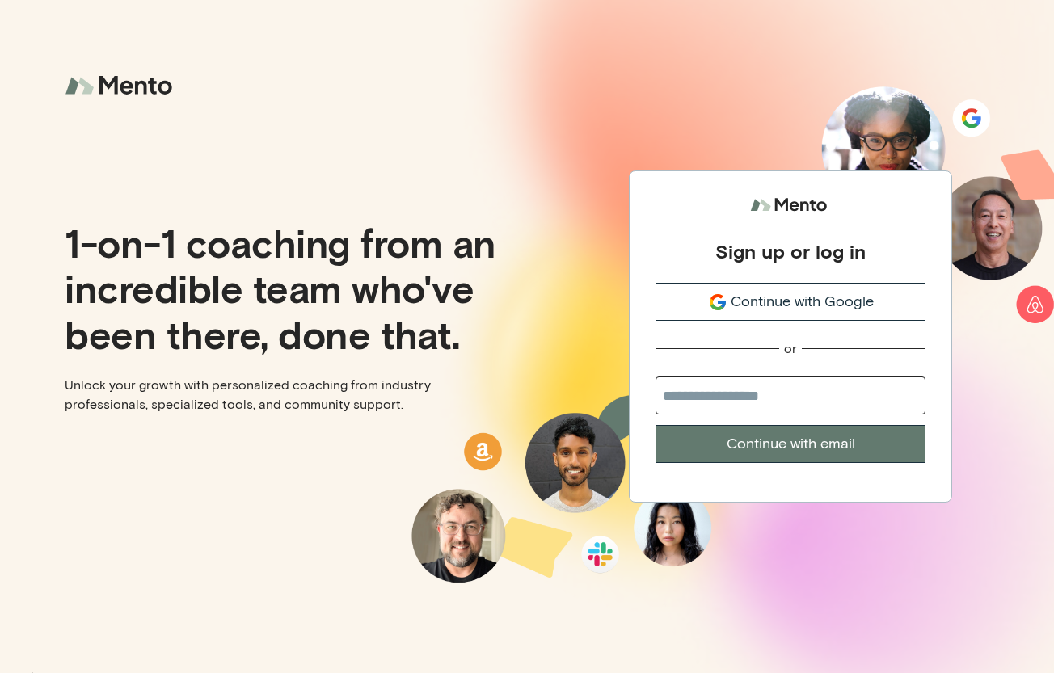
click at [795, 301] on span "Continue with Google" at bounding box center [801, 302] width 143 height 22
